Goal: Check status

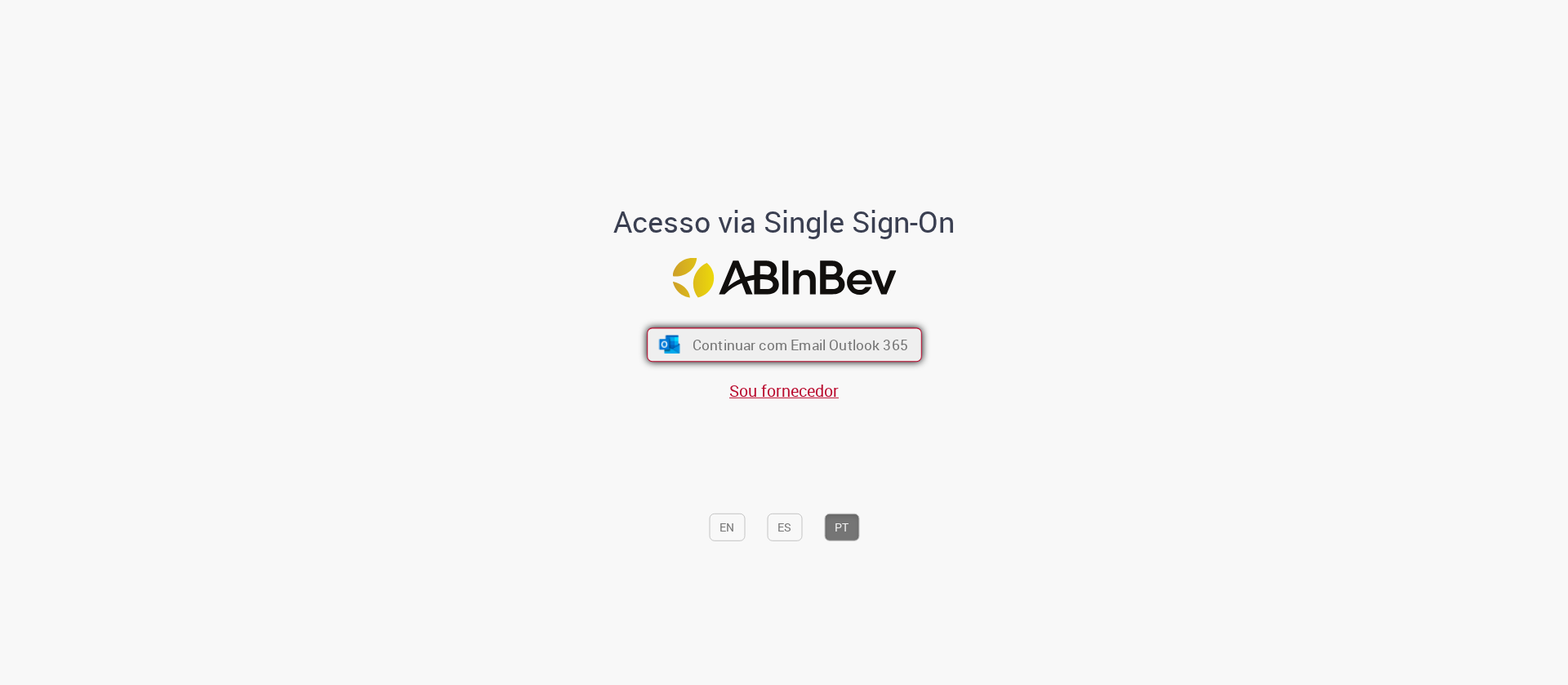
click at [841, 345] on span "Continuar com Email Outlook 365" at bounding box center [799, 345] width 215 height 18
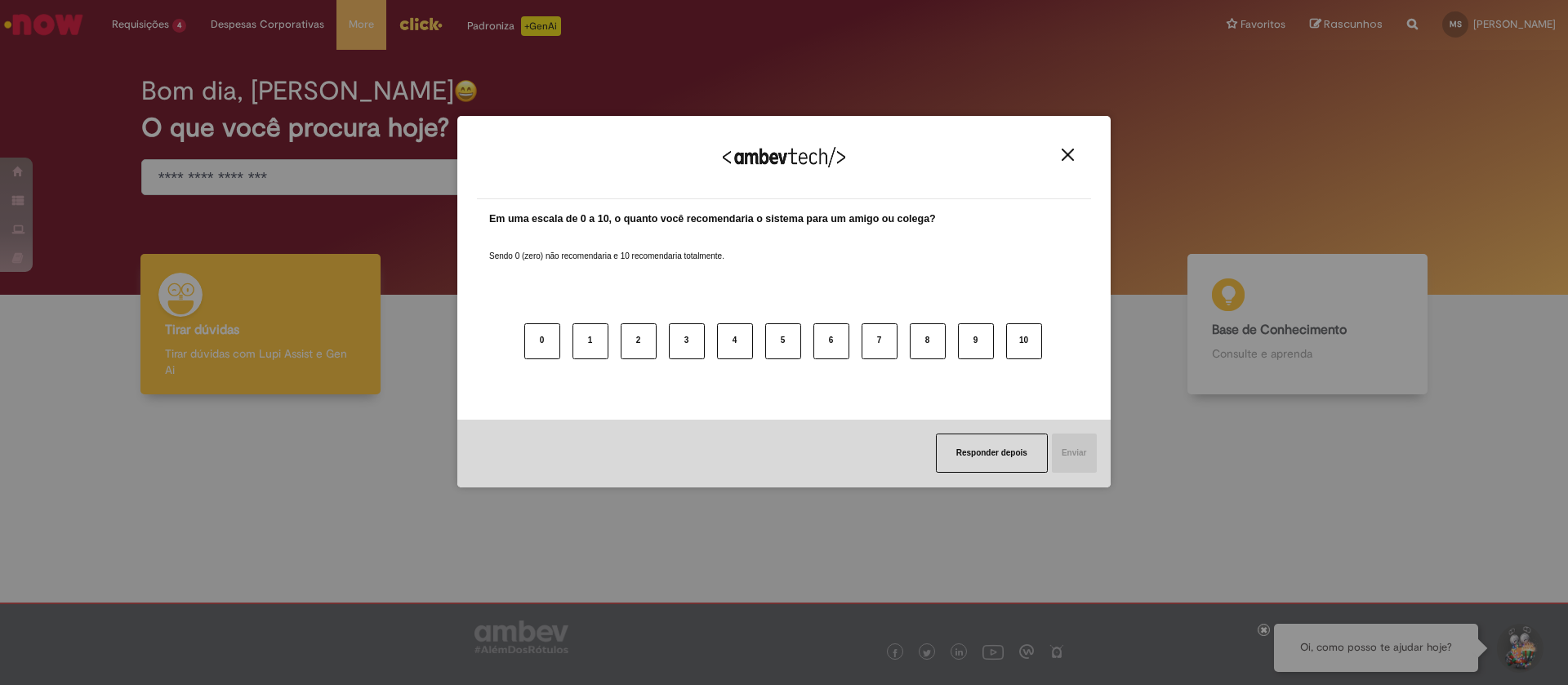
click at [1067, 145] on div "Agradecemos seu feedback!" at bounding box center [784, 167] width 614 height 63
click at [1068, 149] on img "Close" at bounding box center [1067, 154] width 12 height 12
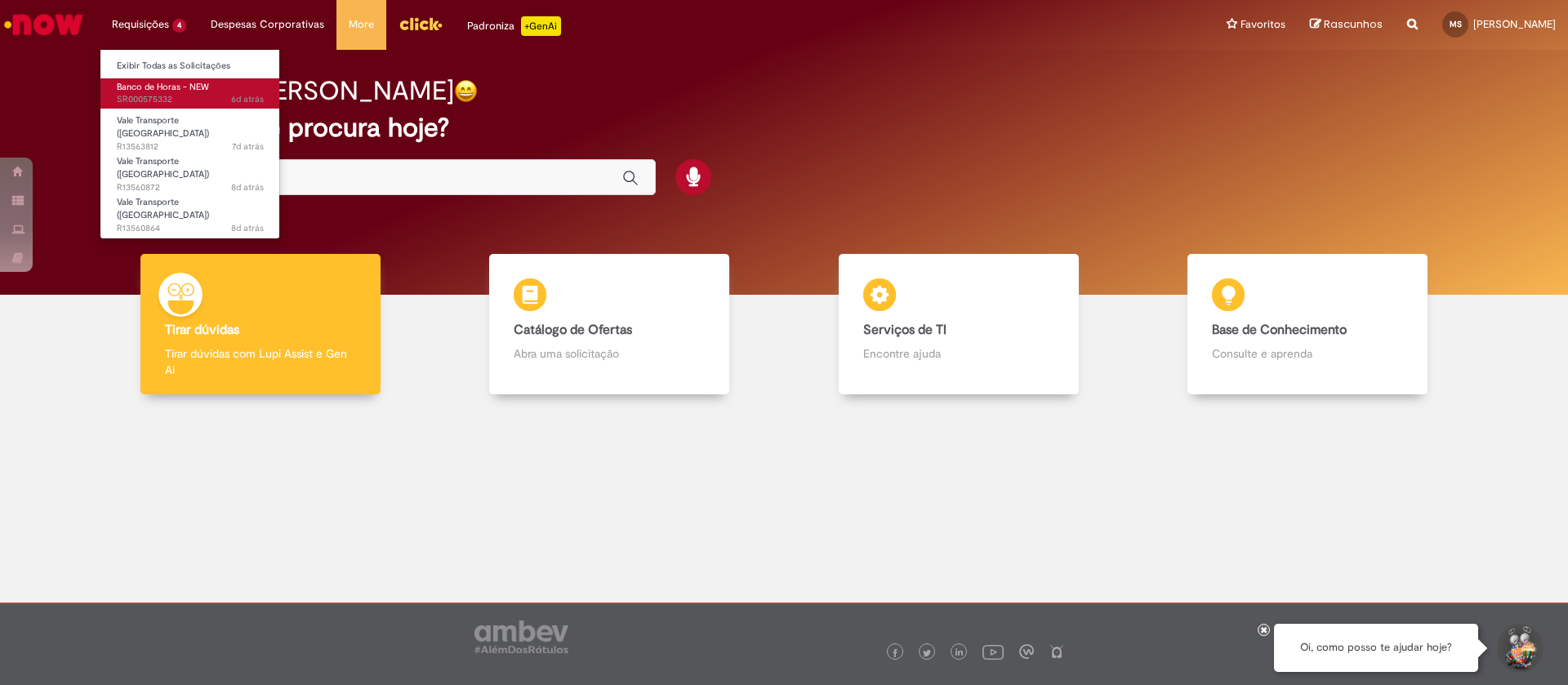
click at [175, 79] on link "Banco de Horas - NEW 6d atrás 6 dias atrás SR000575332" at bounding box center [191, 94] width 180 height 30
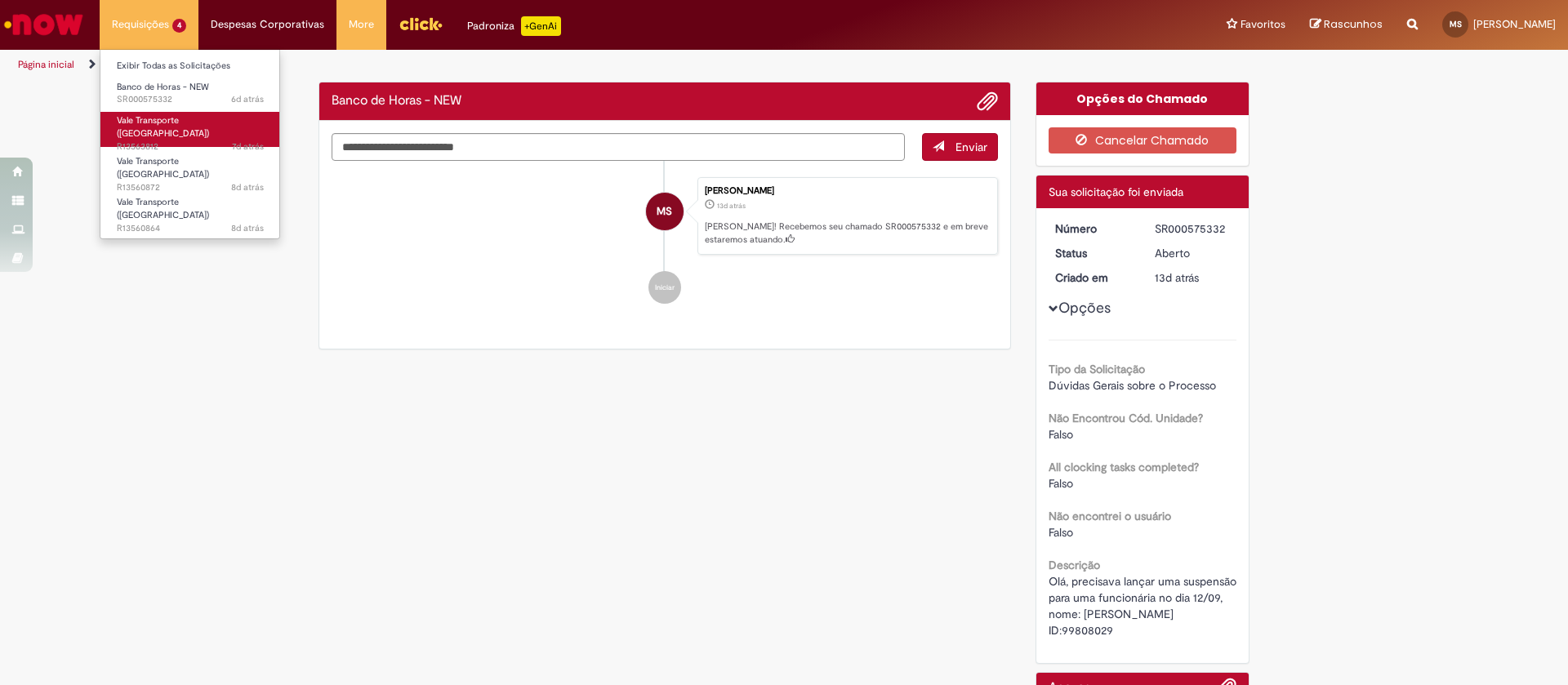
click at [176, 116] on span "Vale Transporte ([GEOGRAPHIC_DATA])" at bounding box center [162, 127] width 93 height 26
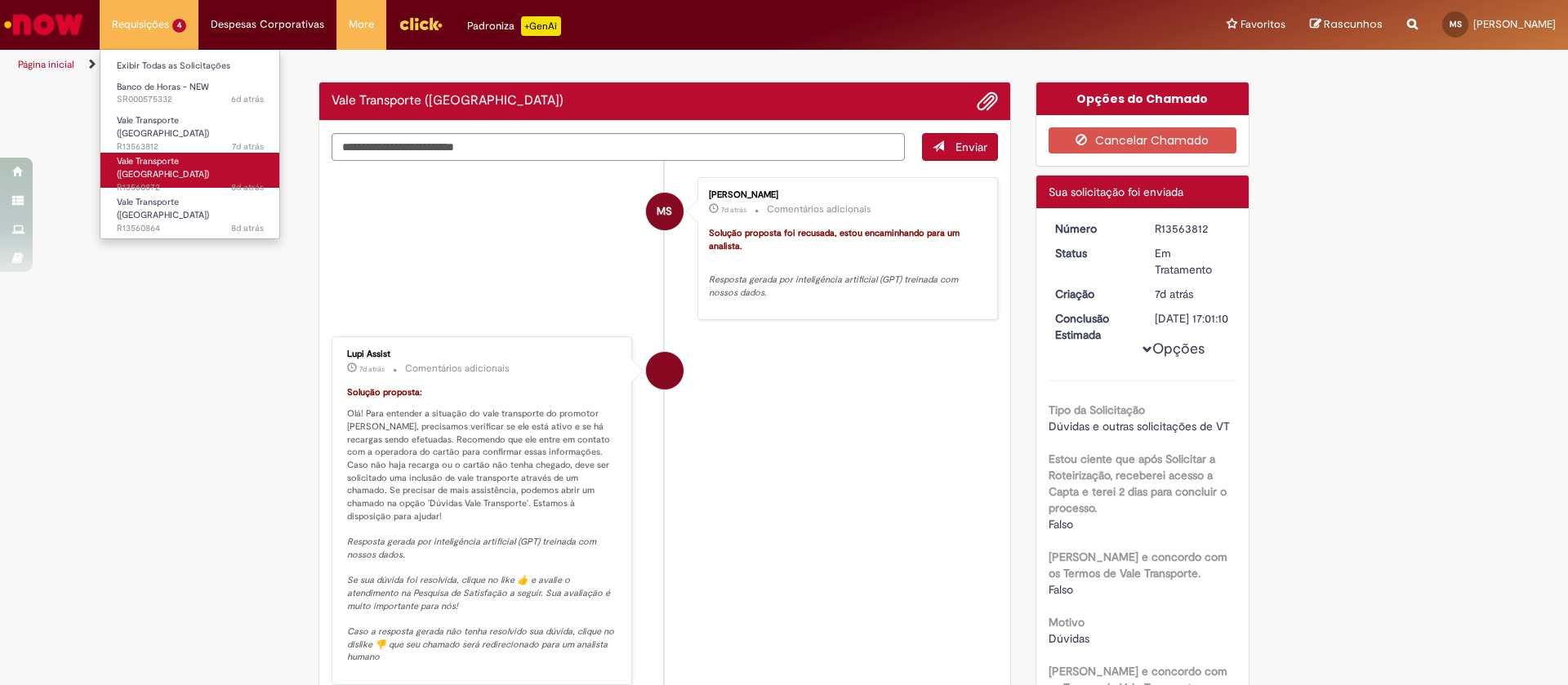
click at [176, 155] on span "Vale Transporte ([GEOGRAPHIC_DATA])" at bounding box center [162, 168] width 93 height 26
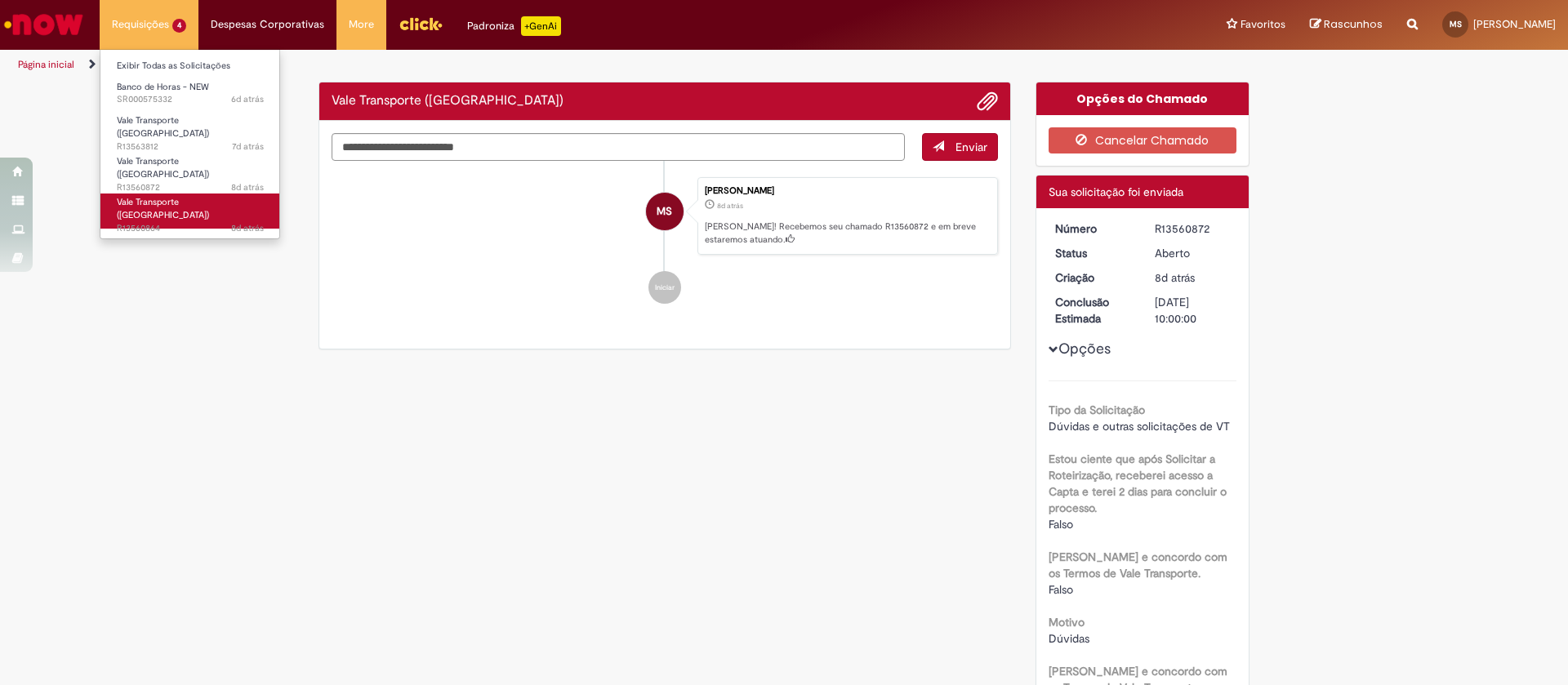
click at [160, 222] on span "8d atrás 8 dias atrás R13560864" at bounding box center [190, 228] width 147 height 13
